Goal: Information Seeking & Learning: Check status

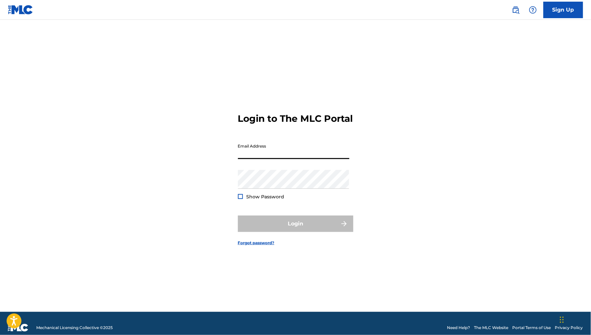
click at [287, 159] on input "Email Address" at bounding box center [293, 149] width 111 height 19
type input "[EMAIL_ADDRESS][DOMAIN_NAME]"
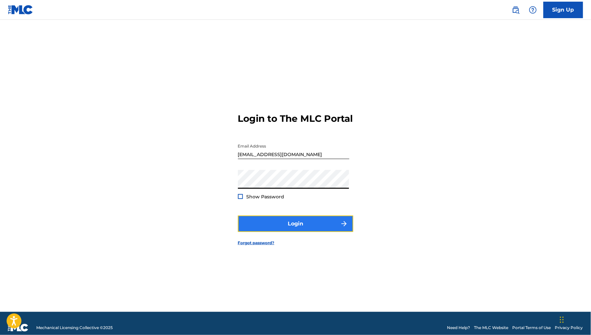
click at [325, 223] on button "Login" at bounding box center [295, 223] width 115 height 16
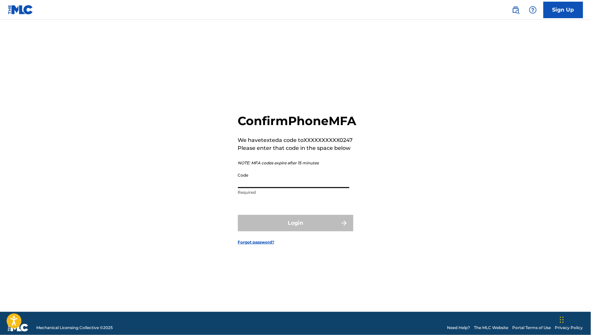
click at [290, 188] on input "Code" at bounding box center [293, 178] width 111 height 19
click at [286, 187] on input "Code" at bounding box center [293, 178] width 111 height 19
type input "691666"
click at [238, 215] on button "Login" at bounding box center [295, 223] width 115 height 16
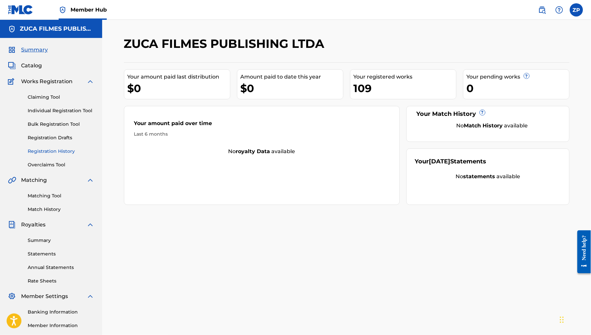
click at [54, 152] on link "Registration History" at bounding box center [61, 151] width 67 height 7
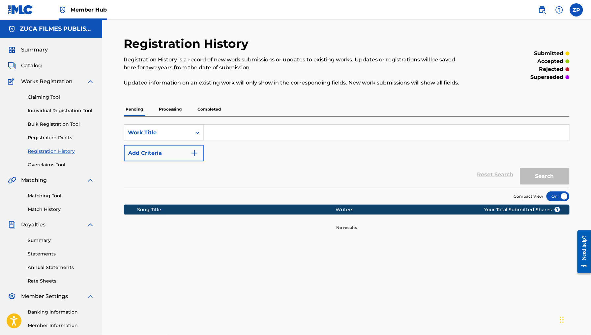
click at [181, 108] on p "Processing" at bounding box center [170, 109] width 27 height 14
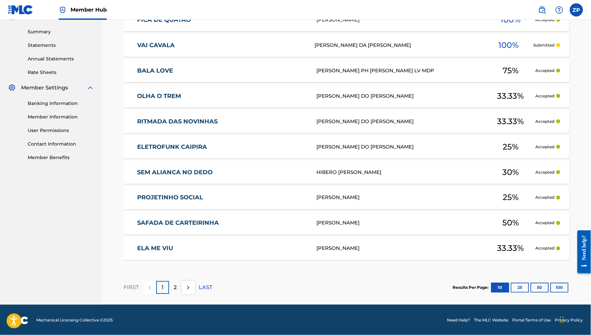
scroll to position [210, 0]
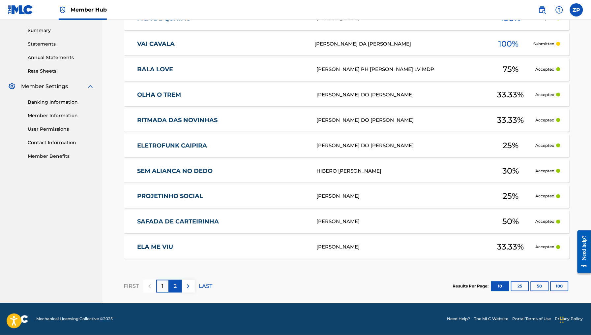
click at [174, 287] on p "2" at bounding box center [175, 286] width 3 height 8
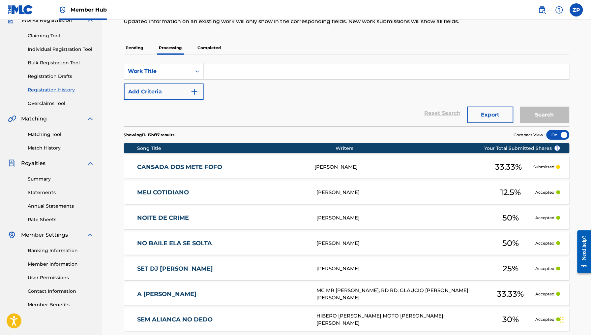
scroll to position [0, 0]
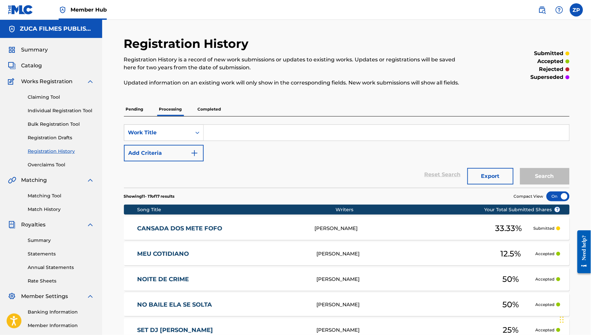
click at [45, 152] on link "Registration History" at bounding box center [61, 151] width 67 height 7
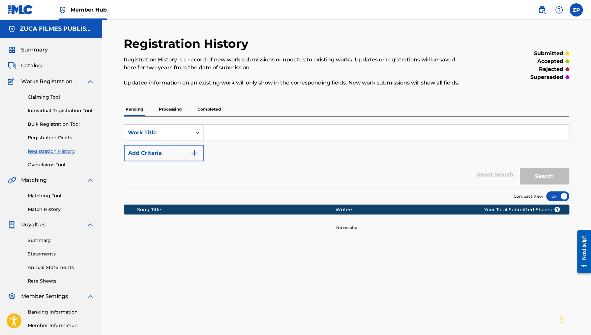
click at [169, 111] on p "Processing" at bounding box center [170, 109] width 27 height 14
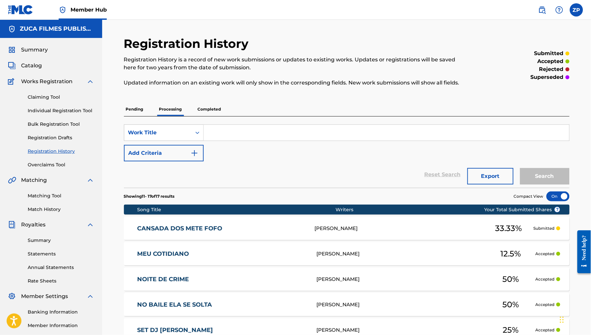
click at [220, 107] on p "Completed" at bounding box center [209, 109] width 27 height 14
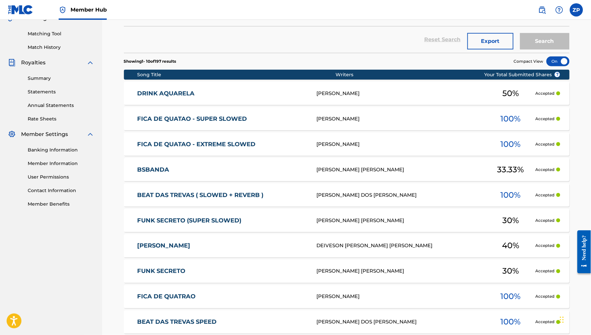
scroll to position [218, 0]
